Goal: Information Seeking & Learning: Learn about a topic

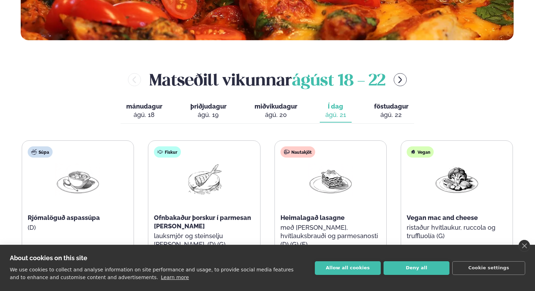
scroll to position [509, 0]
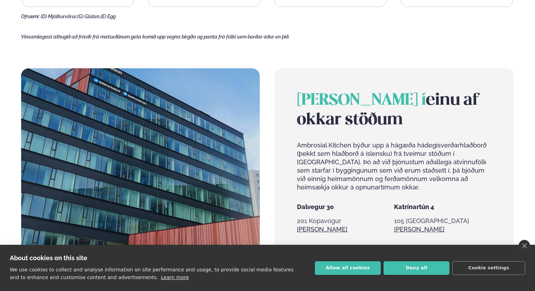
drag, startPoint x: 533, startPoint y: 149, endPoint x: 518, endPoint y: 91, distance: 59.6
drag, startPoint x: 533, startPoint y: 160, endPoint x: 530, endPoint y: 191, distance: 30.3
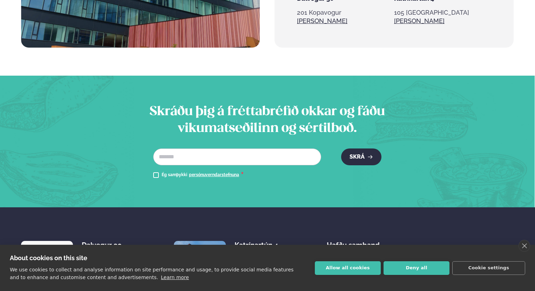
scroll to position [764, 0]
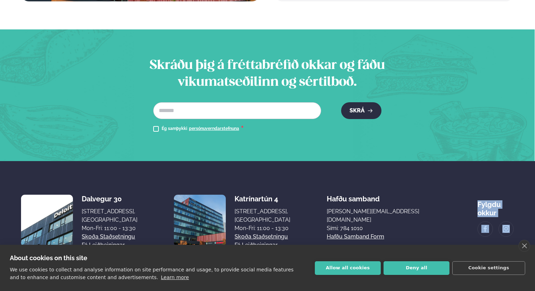
drag, startPoint x: 534, startPoint y: 219, endPoint x: 533, endPoint y: 189, distance: 30.2
click at [533, 189] on div "Dalvegur 30 Dalvegur 30, [GEOGRAPHIC_DATA], [GEOGRAPHIC_DATA] Mon-Fri: 11:00 - …" at bounding box center [267, 232] width 535 height 142
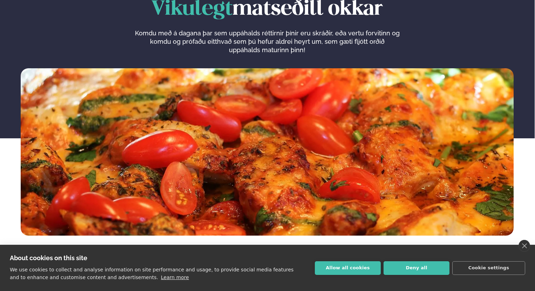
scroll to position [0, 0]
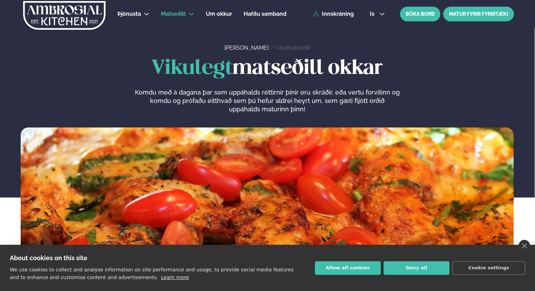
click at [470, 17] on link "MATUR FYRIR FYRIRTÆKI" at bounding box center [478, 14] width 71 height 15
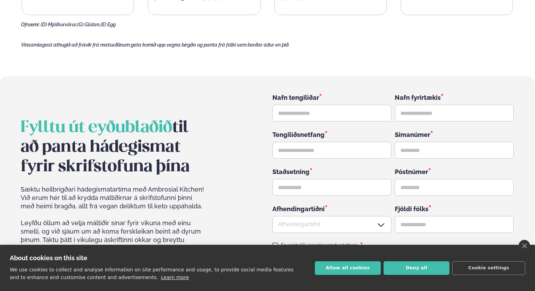
scroll to position [1271, 0]
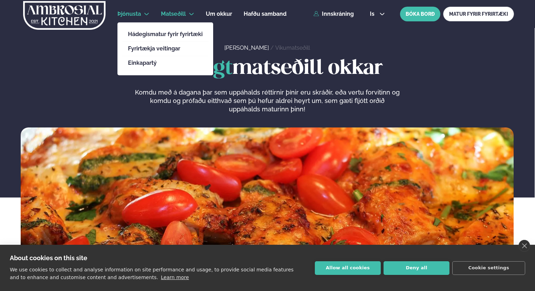
click at [141, 9] on li "Þjónusta Hádegismatur fyrir fyrirtæki Fyrirtækja veitingar Einkapartý" at bounding box center [133, 14] width 32 height 17
click at [139, 34] on link "Hádegismatur fyrir fyrirtæki" at bounding box center [165, 35] width 75 height 6
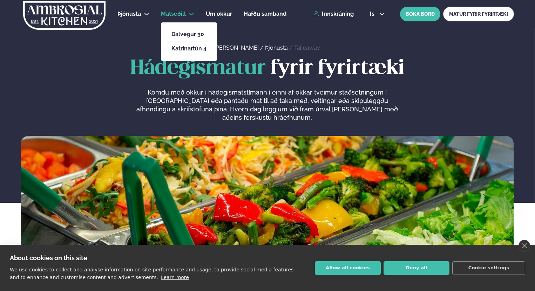
click at [192, 16] on icon at bounding box center [192, 14] width 6 height 6
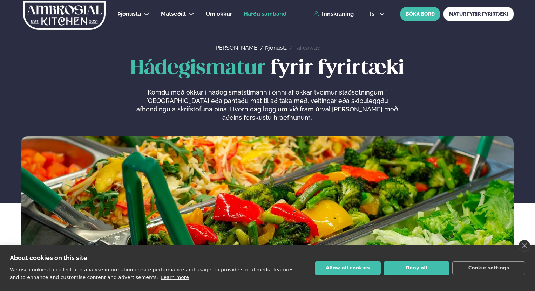
click at [270, 15] on span "Hafðu samband" at bounding box center [265, 14] width 43 height 7
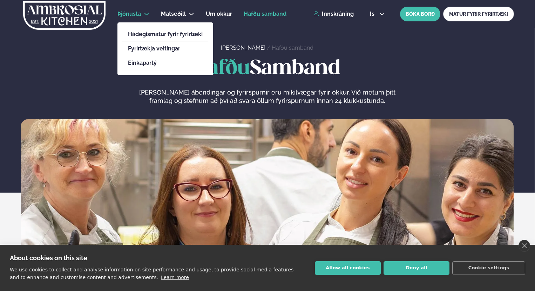
click at [133, 13] on span "Þjónusta" at bounding box center [128, 14] width 23 height 7
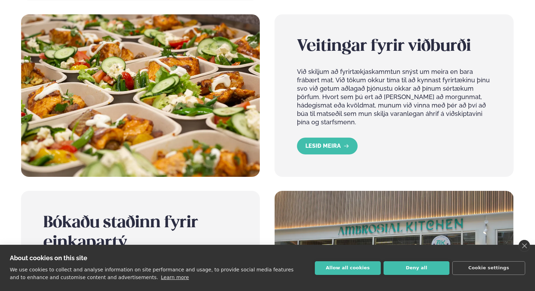
scroll to position [722, 0]
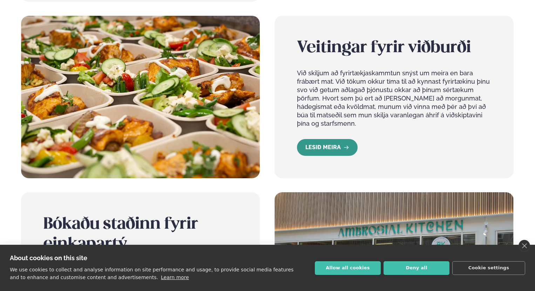
click at [331, 139] on link "LESIÐ MEIRA" at bounding box center [327, 147] width 61 height 17
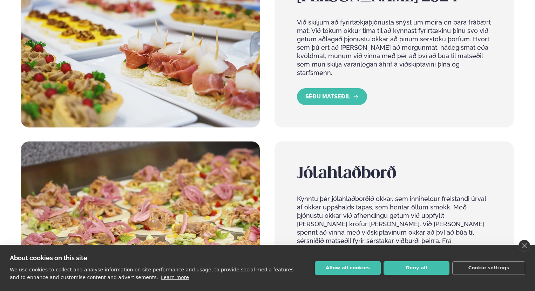
scroll to position [350, 0]
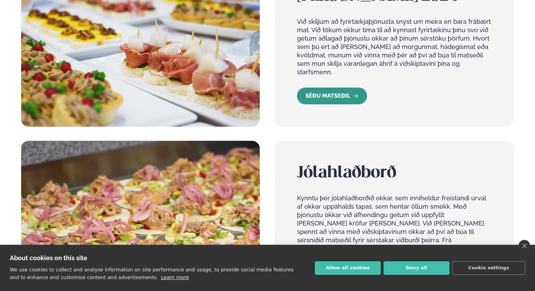
click at [347, 89] on link "SÉÐU MATSEÐIL" at bounding box center [332, 96] width 70 height 17
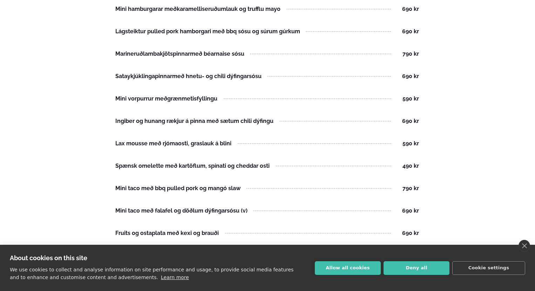
scroll to position [462, 0]
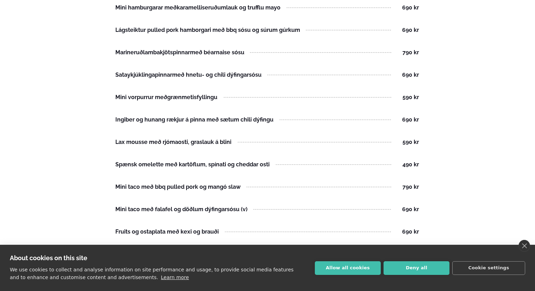
click at [506, 23] on main "[PERSON_NAME] / Þjónusta / Veitingar / Tapas matseðill 2024 Tapas matseðill 202…" at bounding box center [267, 167] width 535 height 1258
click at [469, 73] on main "[PERSON_NAME] / Þjónusta / Veitingar / Tapas matseðill 2024 Tapas matseðill 202…" at bounding box center [267, 167] width 535 height 1258
